Goal: Information Seeking & Learning: Learn about a topic

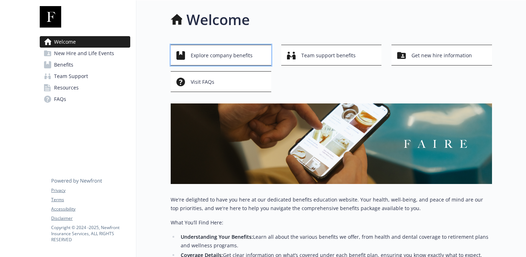
click at [221, 56] on span "Explore company benefits" at bounding box center [222, 56] width 62 height 14
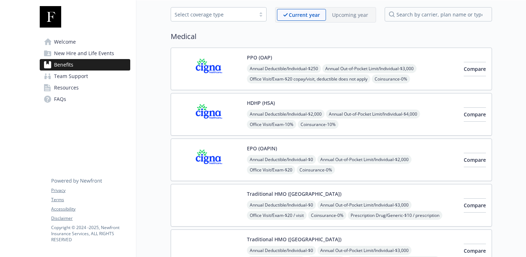
scroll to position [38, 0]
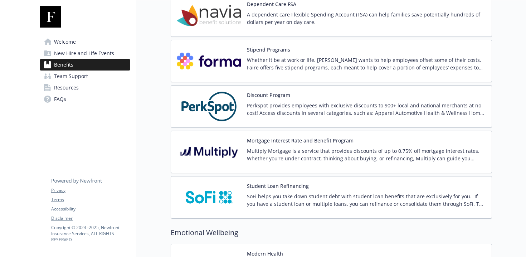
click at [243, 63] on div "Stipend Programs Whether it be at work or life, [PERSON_NAME] wants to help emp…" at bounding box center [331, 61] width 309 height 30
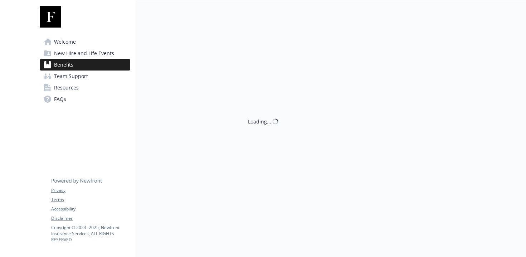
scroll to position [967, 0]
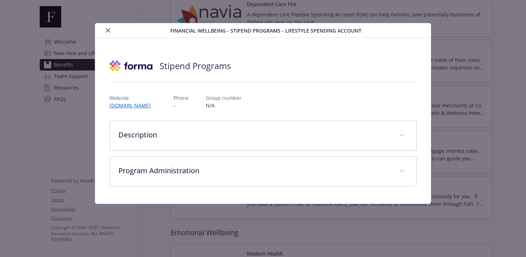
click at [198, 154] on div "Description Whether it be at work or life, [PERSON_NAME] wants to help employee…" at bounding box center [262, 153] width 307 height 66
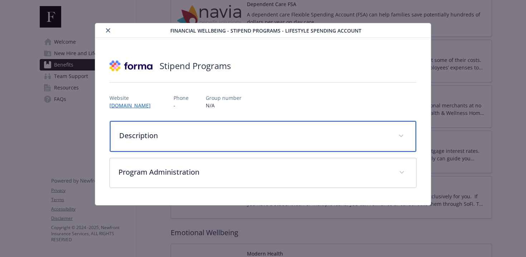
click at [204, 143] on div "Description" at bounding box center [263, 136] width 306 height 31
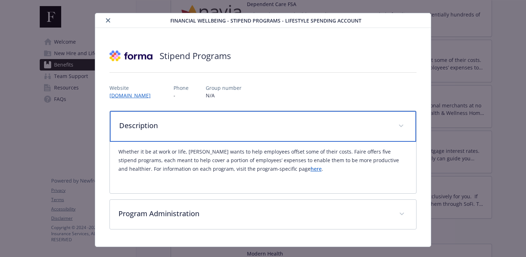
scroll to position [14, 0]
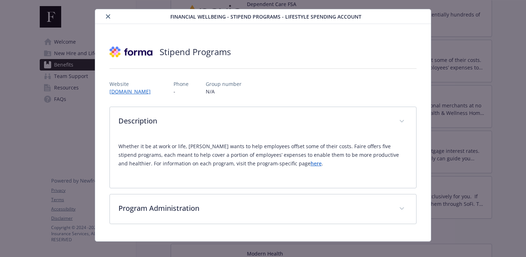
click at [310, 166] on link "here" at bounding box center [315, 163] width 11 height 7
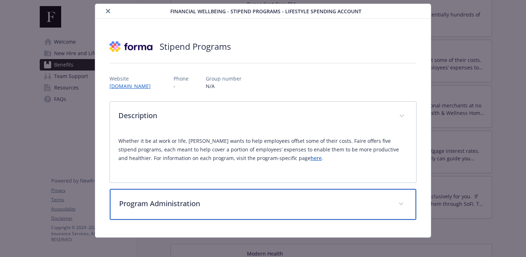
click at [192, 194] on div "Program Administration" at bounding box center [263, 204] width 306 height 31
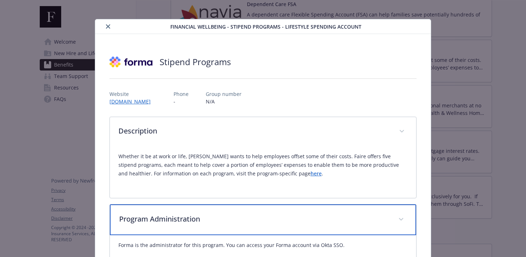
scroll to position [0, 0]
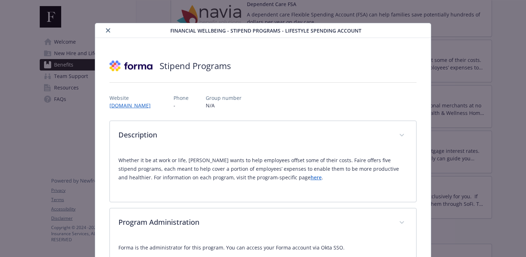
click at [104, 34] on div "details for plan Financial Wellbeing - Stipend Programs - Lifestyle Spending Ac…" at bounding box center [134, 30] width 72 height 9
click at [106, 32] on icon "close" at bounding box center [108, 30] width 4 height 4
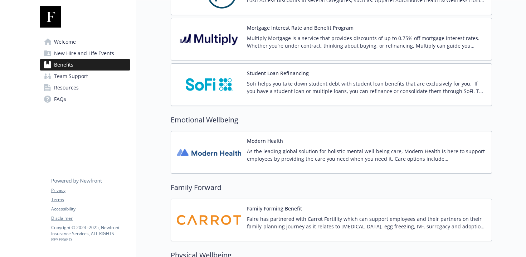
scroll to position [1080, 0]
click at [206, 162] on img at bounding box center [209, 152] width 64 height 30
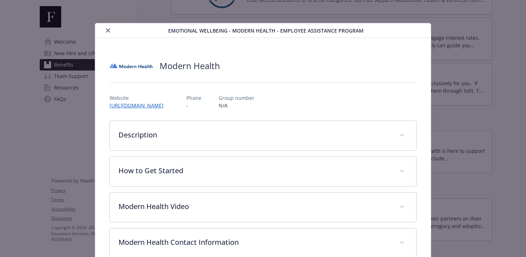
scroll to position [21, 0]
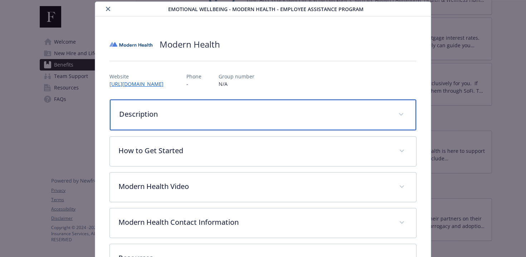
click at [214, 123] on div "Description" at bounding box center [263, 114] width 306 height 31
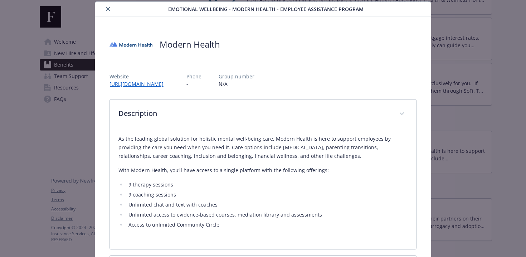
click at [205, 165] on div "As the leading global solution for holistic mental well-being care, Modern Heal…" at bounding box center [262, 181] width 289 height 94
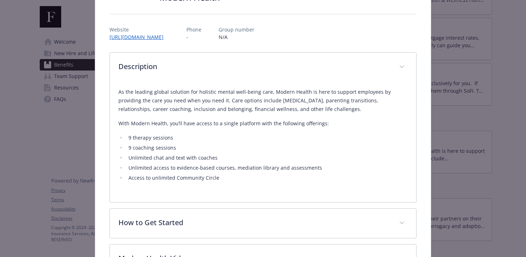
scroll to position [153, 0]
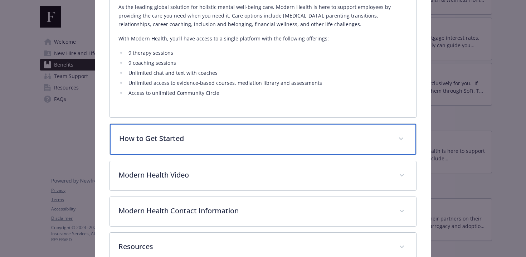
click at [203, 146] on div "How to Get Started" at bounding box center [263, 139] width 306 height 31
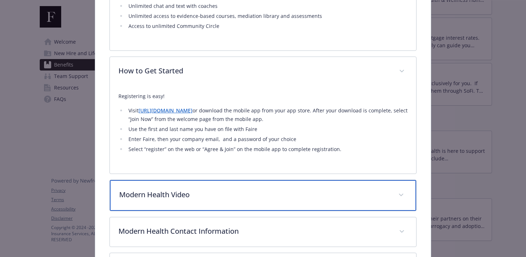
click at [191, 200] on div "Modern Health Video" at bounding box center [263, 195] width 306 height 31
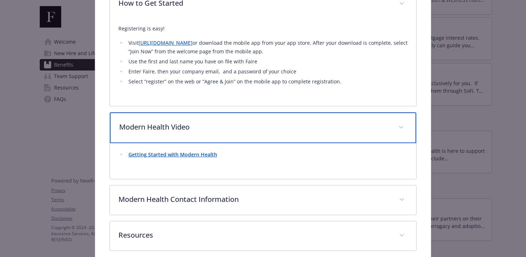
scroll to position [322, 0]
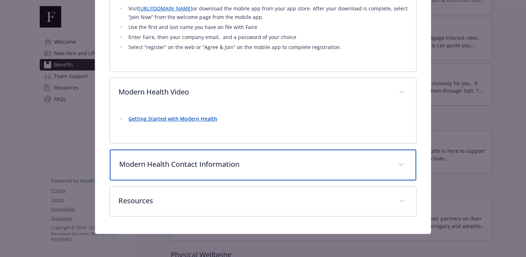
click at [192, 174] on div "Modern Health Contact Information" at bounding box center [263, 164] width 306 height 31
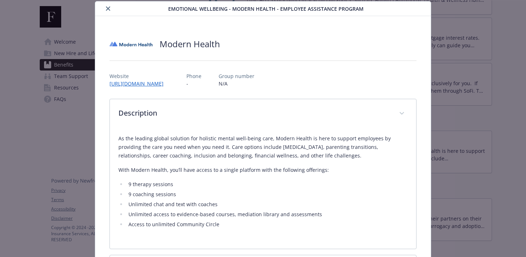
scroll to position [0, 0]
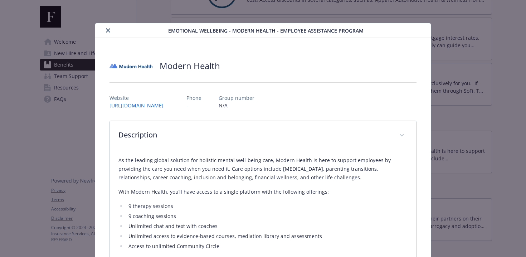
click at [108, 33] on button "close" at bounding box center [108, 30] width 9 height 9
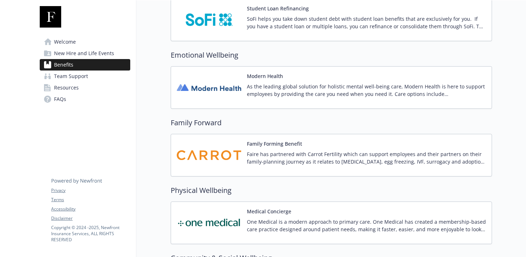
click at [238, 157] on img at bounding box center [209, 155] width 64 height 30
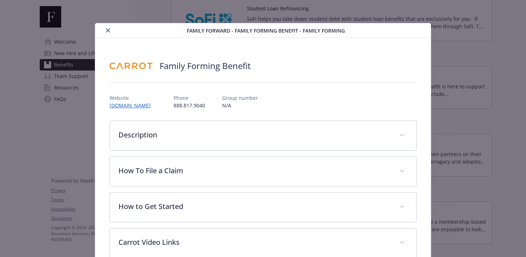
scroll to position [21, 0]
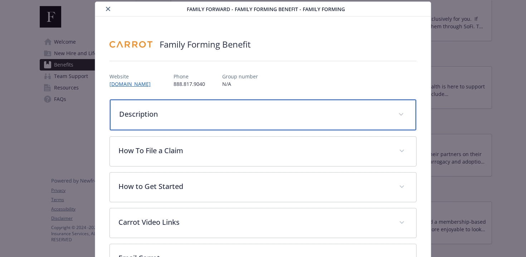
click at [186, 122] on div "Description" at bounding box center [263, 114] width 306 height 31
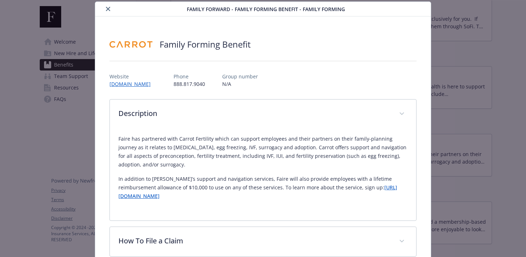
click at [188, 157] on p "Faire has partnered with Carrot Fertility which can support employees and their…" at bounding box center [262, 151] width 289 height 34
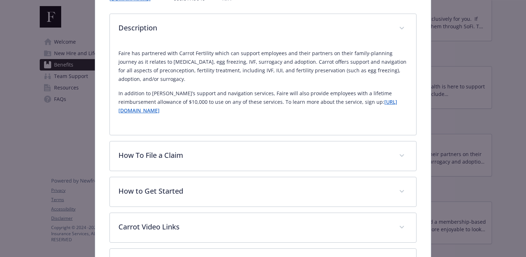
scroll to position [142, 0]
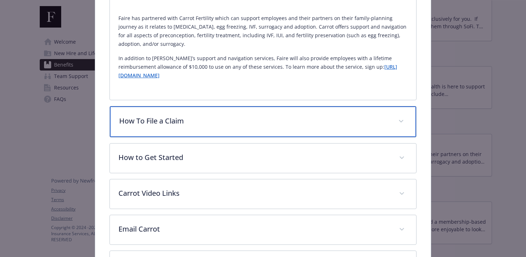
click at [189, 130] on div "How To File a Claim" at bounding box center [263, 121] width 306 height 31
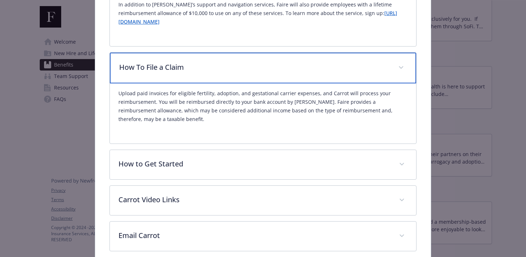
scroll to position [198, 0]
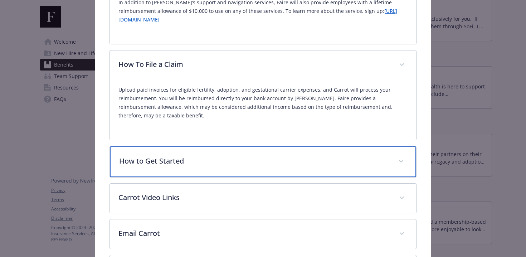
click at [187, 146] on div "How to Get Started" at bounding box center [263, 161] width 306 height 31
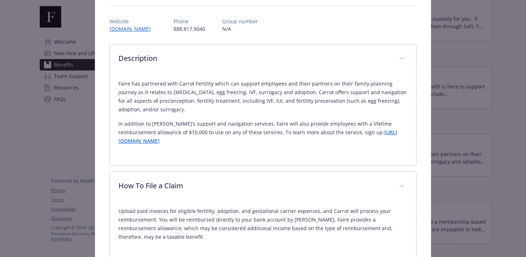
scroll to position [0, 0]
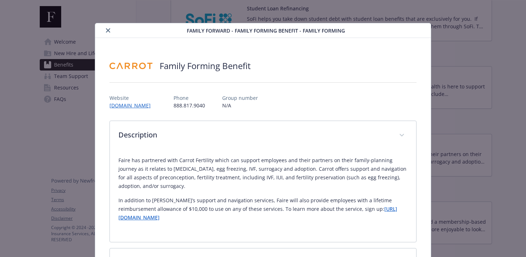
click at [110, 30] on button "close" at bounding box center [108, 30] width 9 height 9
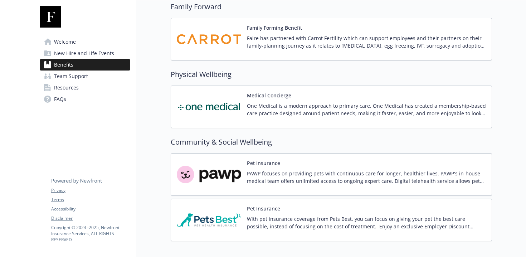
scroll to position [1264, 0]
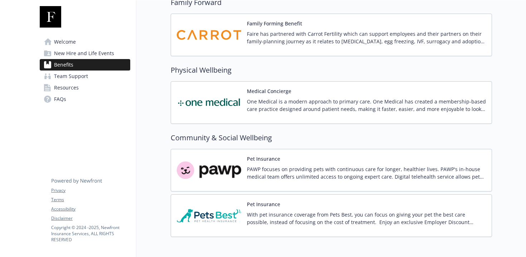
click at [269, 105] on p "One Medical is a modern approach to primary care. One Medical has created a mem…" at bounding box center [366, 105] width 239 height 15
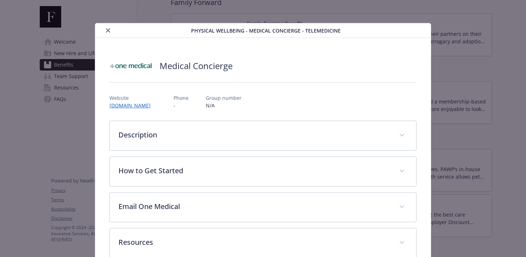
scroll to position [16, 0]
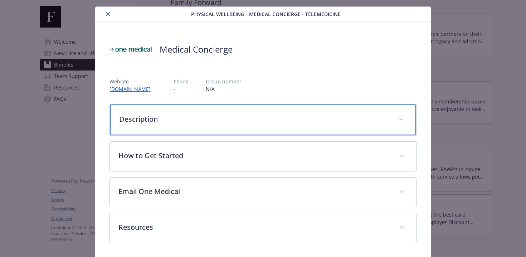
click at [213, 127] on div "Description" at bounding box center [263, 119] width 306 height 31
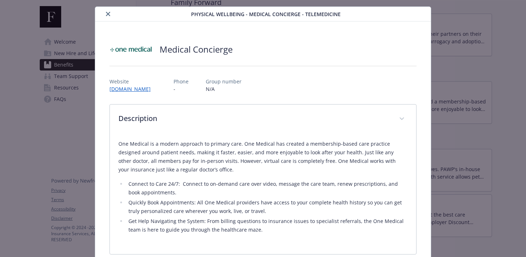
click at [204, 174] on div "One Medical is a modern approach to primary care. One Medical has created a mem…" at bounding box center [262, 186] width 289 height 94
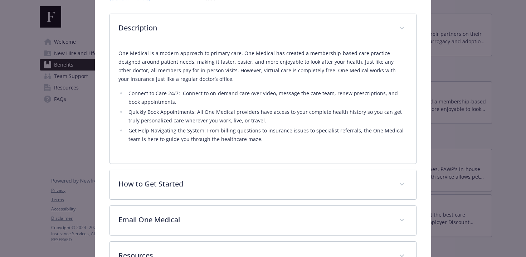
scroll to position [125, 0]
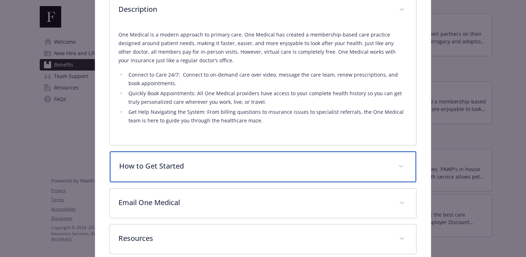
click at [196, 177] on div "How to Get Started" at bounding box center [263, 166] width 306 height 31
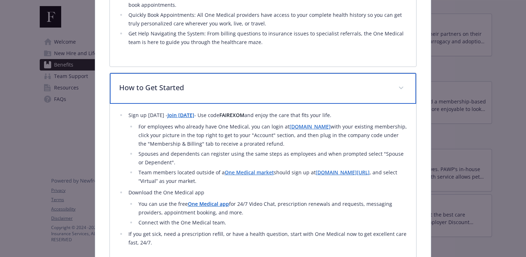
scroll to position [208, 0]
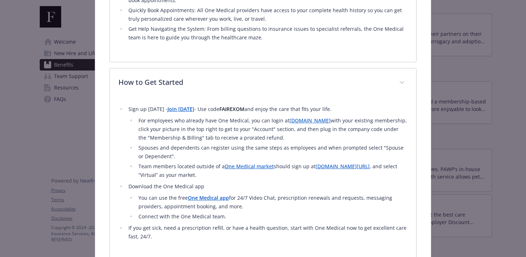
click at [201, 138] on li "For employees who already have One Medical, you can login at [DOMAIN_NAME] with…" at bounding box center [271, 129] width 271 height 26
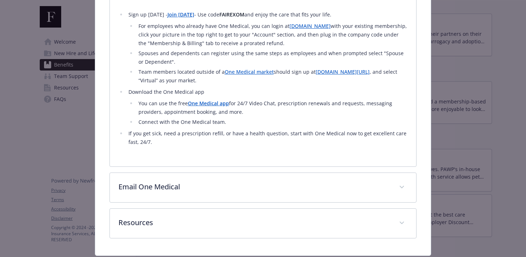
scroll to position [325, 0]
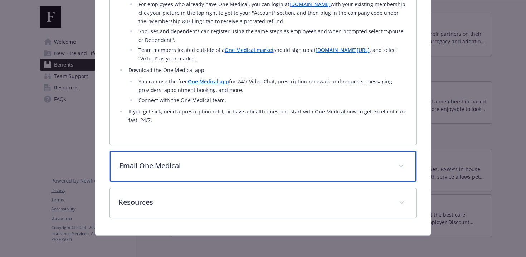
click at [198, 160] on div "Email One Medical" at bounding box center [263, 166] width 306 height 31
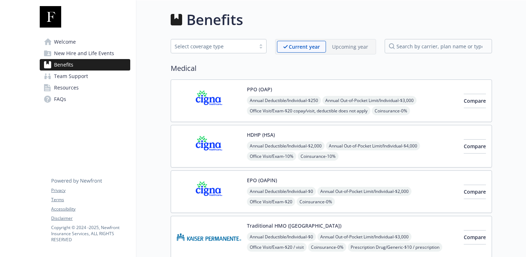
click at [321, 46] on div "Current year" at bounding box center [301, 47] width 49 height 12
click at [351, 46] on p "Upcoming year" at bounding box center [350, 47] width 36 height 8
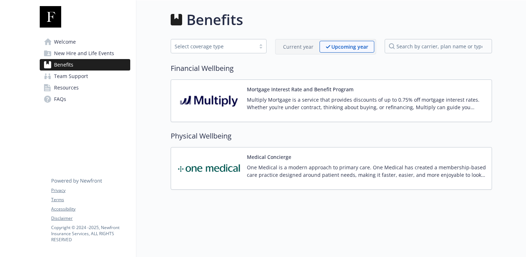
click at [314, 50] on div "Current year" at bounding box center [298, 47] width 43 height 12
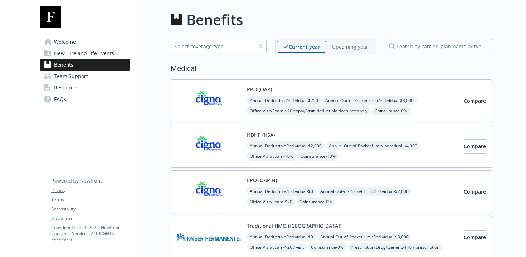
click at [90, 79] on link "Team Support" at bounding box center [85, 75] width 90 height 11
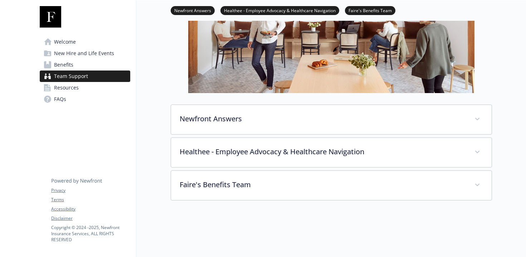
scroll to position [158, 0]
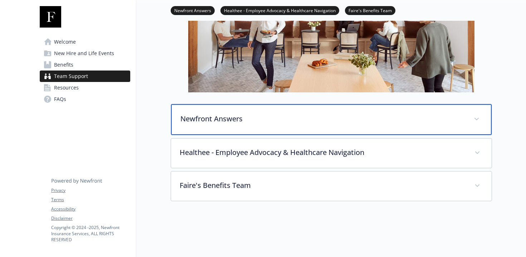
click at [212, 129] on div "Newfront Answers" at bounding box center [331, 119] width 320 height 31
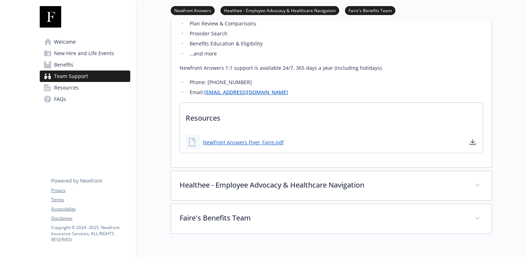
scroll to position [358, 0]
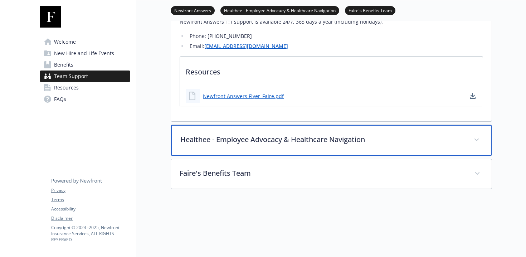
click at [223, 144] on p "Healthee - Employee Advocacy & Healthcare Navigation" at bounding box center [322, 139] width 285 height 11
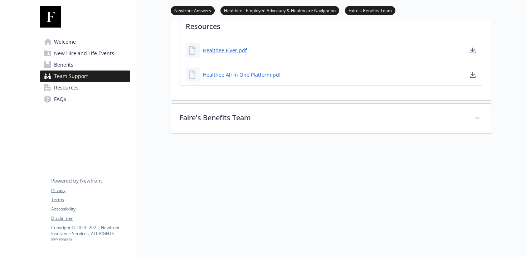
scroll to position [851, 0]
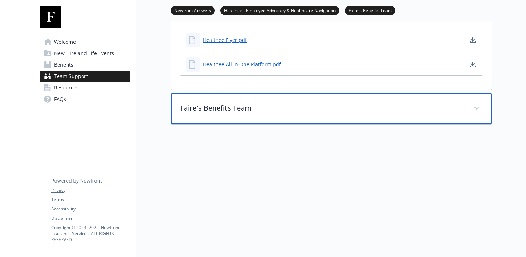
click at [234, 103] on p "Faire's Benefits Team" at bounding box center [322, 108] width 285 height 11
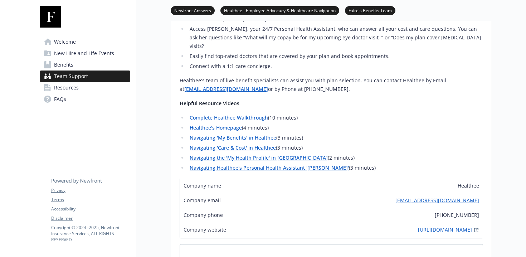
click at [105, 89] on link "Resources" at bounding box center [85, 87] width 90 height 11
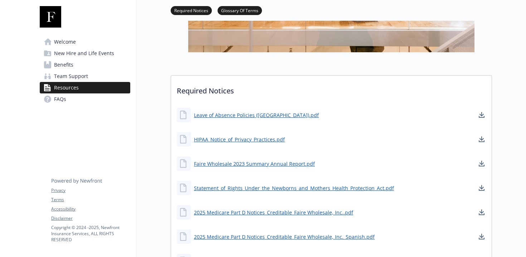
scroll to position [203, 0]
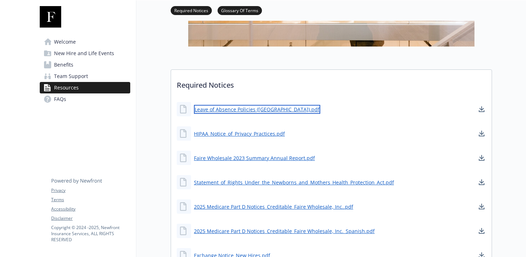
click at [227, 108] on link "Leave of Absence Policies ([GEOGRAPHIC_DATA]).pdf" at bounding box center [257, 109] width 126 height 9
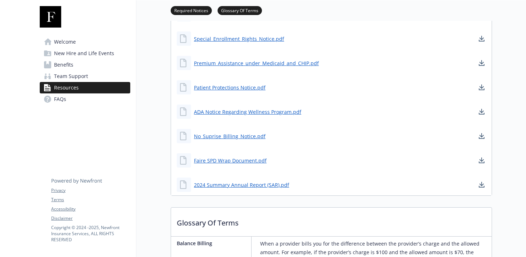
scroll to position [495, 0]
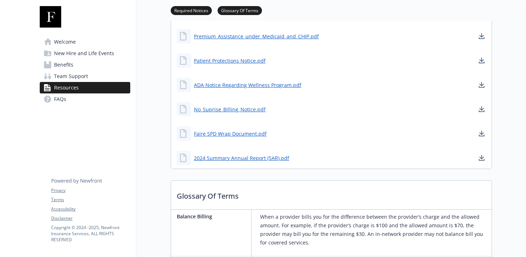
click at [74, 43] on span "Welcome" at bounding box center [65, 41] width 22 height 11
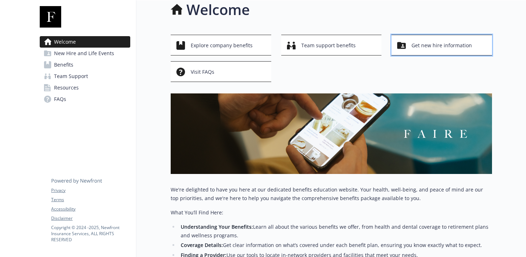
click at [410, 42] on div "Get new hire information" at bounding box center [442, 46] width 91 height 14
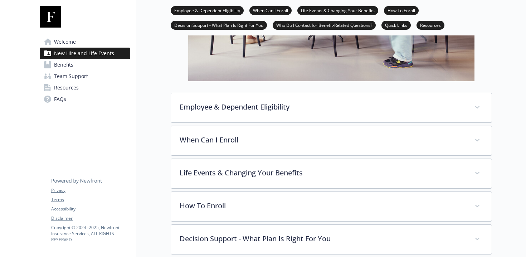
scroll to position [205, 0]
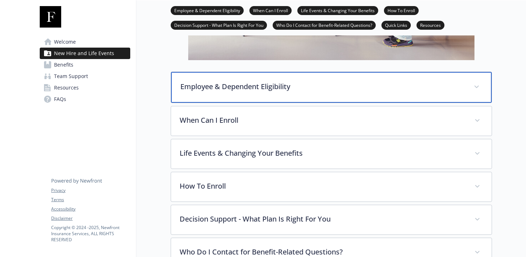
click at [259, 88] on p "Employee & Dependent Eligibility" at bounding box center [322, 86] width 285 height 11
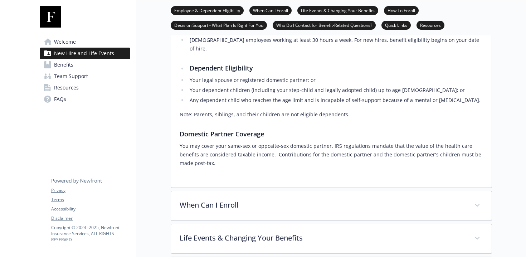
scroll to position [294, 0]
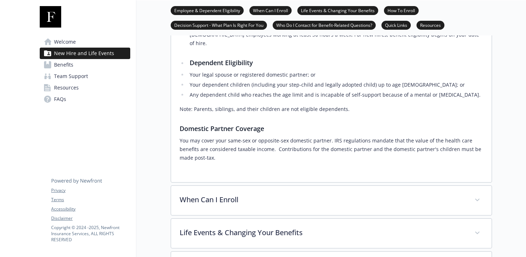
click at [236, 178] on div "Employee & Dependent Eligibility Employee Eligibility [DEMOGRAPHIC_DATA] employ…" at bounding box center [331, 164] width 321 height 365
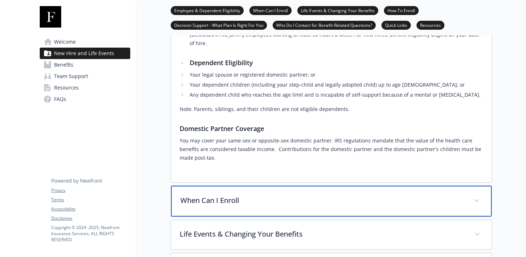
click at [235, 196] on p "When Can I Enroll" at bounding box center [322, 200] width 285 height 11
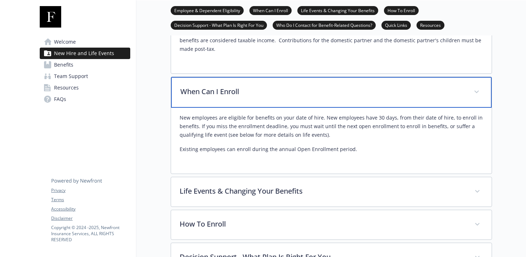
scroll to position [405, 0]
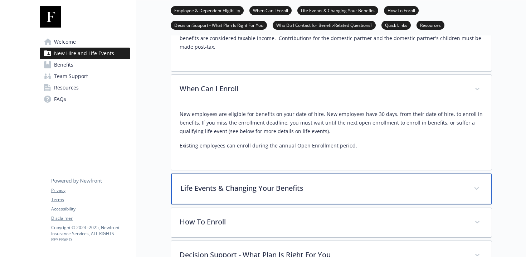
click at [249, 184] on p "Life Events & Changing Your Benefits" at bounding box center [322, 188] width 285 height 11
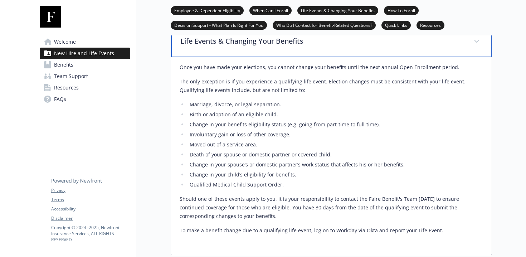
scroll to position [553, 0]
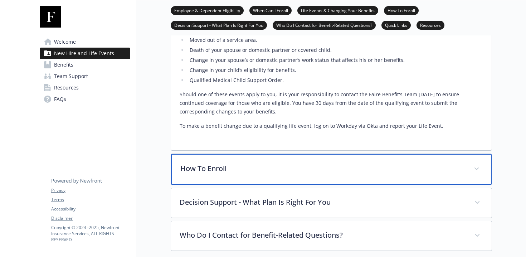
click at [251, 169] on div "How To Enroll" at bounding box center [331, 169] width 320 height 31
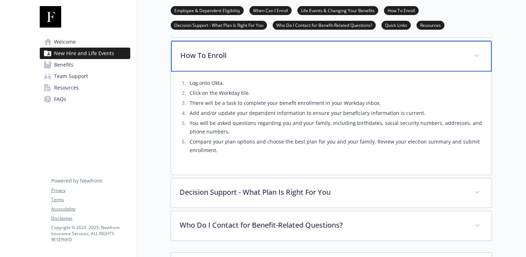
scroll to position [782, 0]
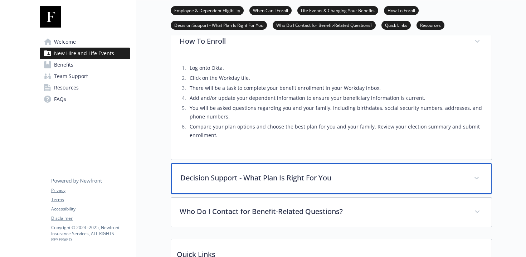
click at [251, 172] on p "Decision Support - What Plan Is Right For You" at bounding box center [322, 177] width 285 height 11
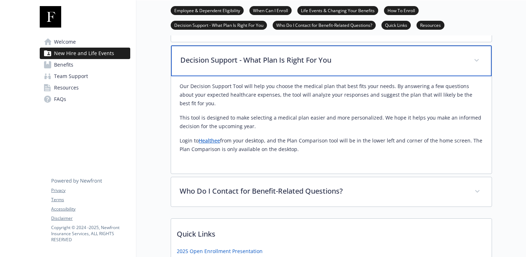
scroll to position [908, 0]
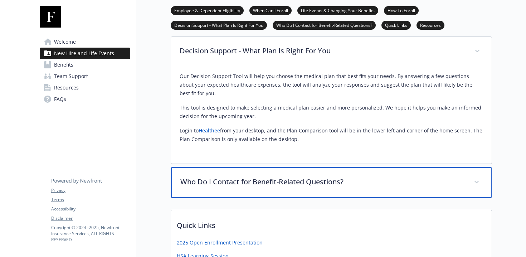
click at [251, 176] on p "Who Do I Contact for Benefit-Related Questions?" at bounding box center [322, 181] width 285 height 11
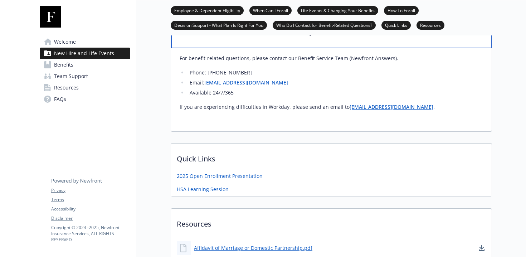
scroll to position [1090, 0]
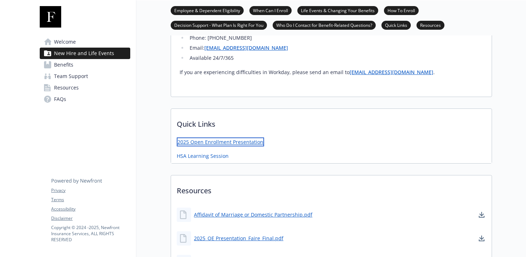
click at [240, 137] on link "2025 Open Enrollment Presentation" at bounding box center [220, 141] width 87 height 9
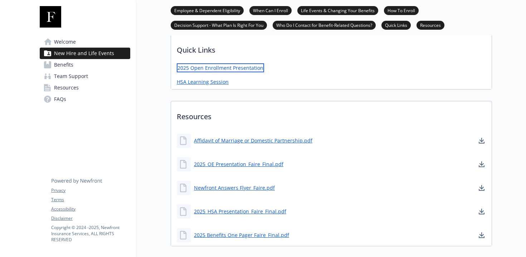
scroll to position [1174, 0]
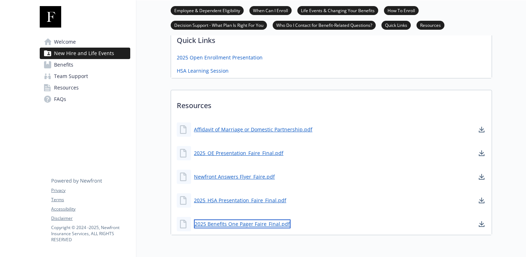
click at [221, 219] on link "2025 Benefits One Pager Faire_Final.pdf" at bounding box center [242, 223] width 97 height 9
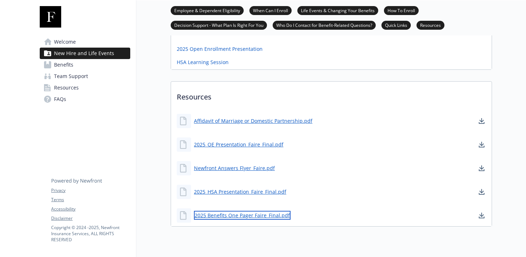
scroll to position [1185, 0]
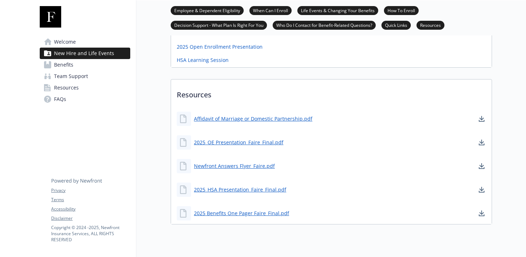
click at [220, 189] on div "2025_HSA Presentation_Faire_Final.pdf" at bounding box center [331, 189] width 320 height 21
click at [220, 185] on link "2025_HSA Presentation_Faire_Final.pdf" at bounding box center [241, 189] width 94 height 9
click at [275, 159] on div "Newfront Answers Flyer_Faire.pdf" at bounding box center [331, 165] width 320 height 21
click at [265, 161] on link "Newfront Answers Flyer_Faire.pdf" at bounding box center [235, 165] width 82 height 9
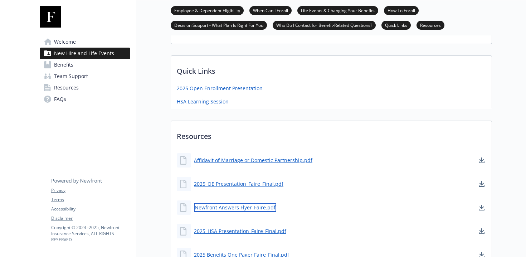
scroll to position [1164, 0]
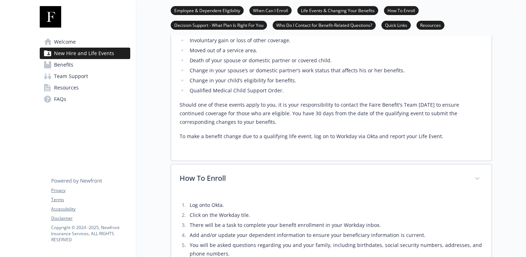
click at [84, 66] on link "Benefits" at bounding box center [85, 64] width 90 height 11
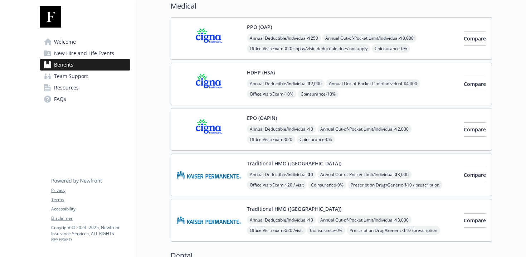
scroll to position [63, 0]
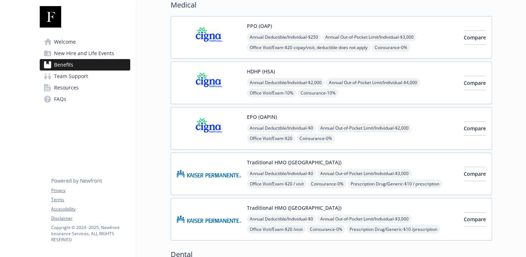
click at [233, 43] on img at bounding box center [209, 37] width 64 height 30
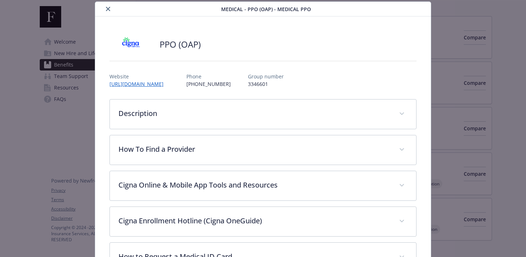
scroll to position [44, 0]
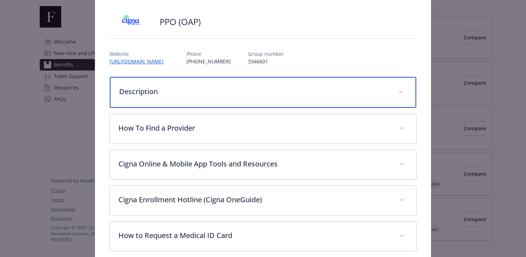
click at [224, 93] on p "Description" at bounding box center [254, 91] width 271 height 11
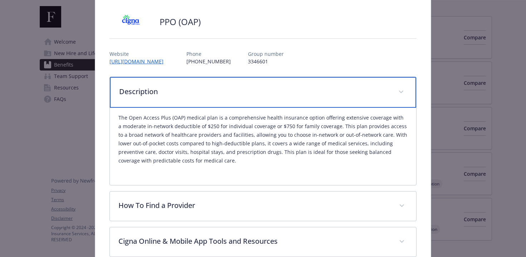
click at [224, 98] on div "Description" at bounding box center [263, 92] width 306 height 31
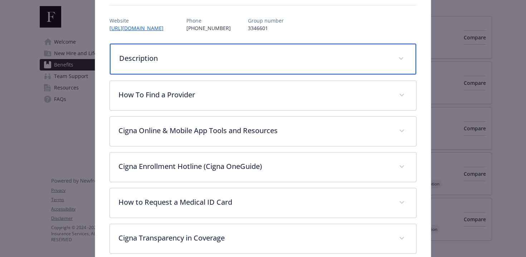
scroll to position [137, 0]
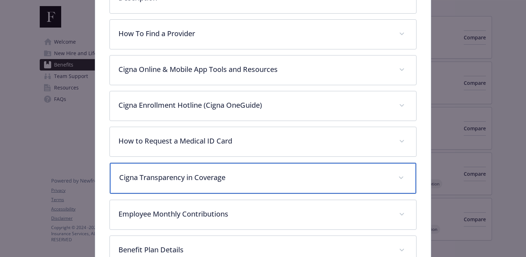
click at [210, 177] on p "Cigna Transparency in Coverage" at bounding box center [254, 177] width 271 height 11
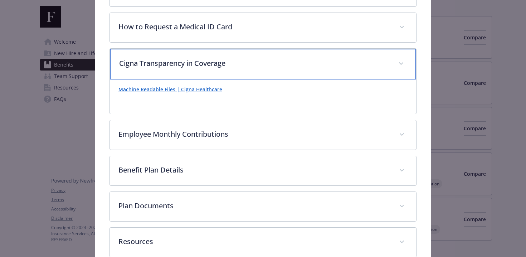
scroll to position [257, 0]
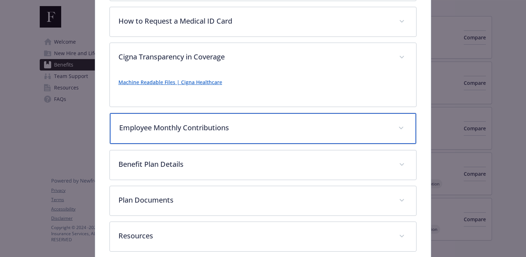
click at [210, 142] on div "Employee Monthly Contributions" at bounding box center [263, 128] width 306 height 31
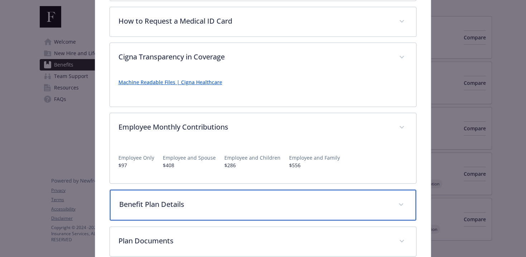
click at [193, 194] on div "Benefit Plan Details" at bounding box center [263, 204] width 306 height 31
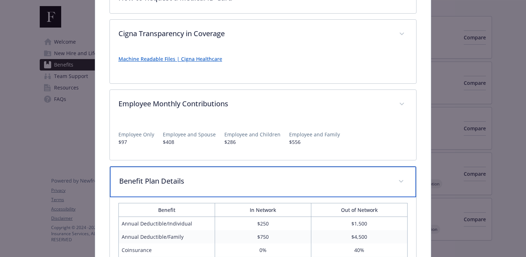
scroll to position [266, 0]
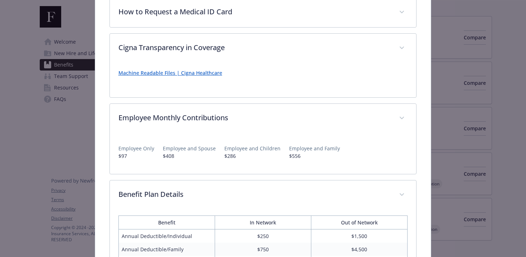
click at [180, 141] on div "Employee Only $97 Employee and Spouse $408 Employee and Children $286 Employee …" at bounding box center [262, 149] width 289 height 21
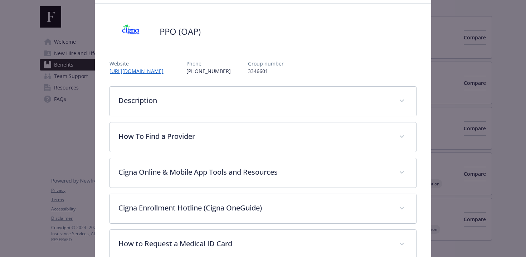
scroll to position [0, 0]
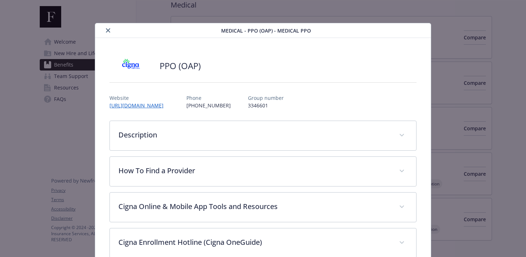
click at [109, 29] on icon "close" at bounding box center [108, 30] width 4 height 4
